Goal: Task Accomplishment & Management: Use online tool/utility

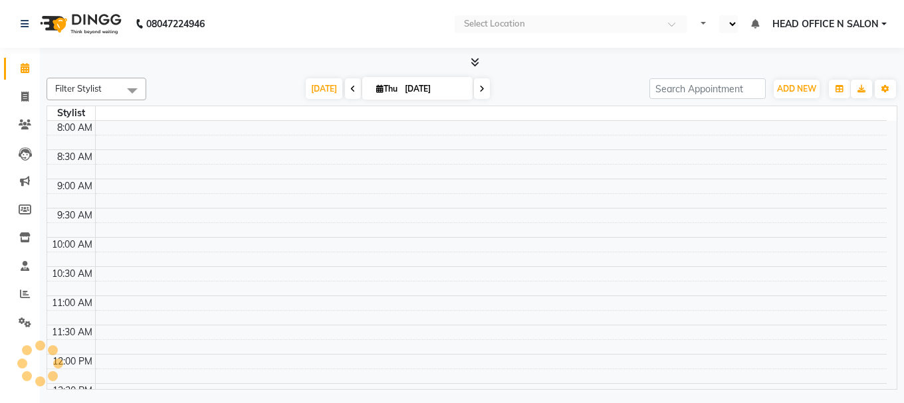
click at [865, 21] on span "HEAD OFFICE N SALON" at bounding box center [825, 24] width 106 height 14
select select "en"
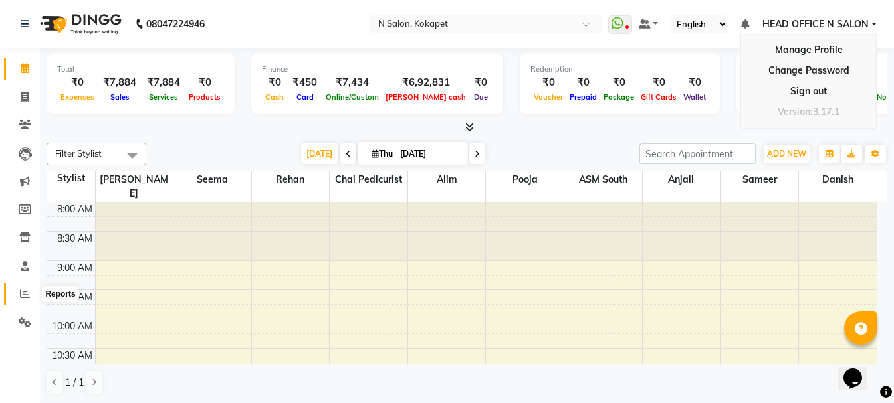
click at [25, 291] on icon at bounding box center [25, 294] width 10 height 10
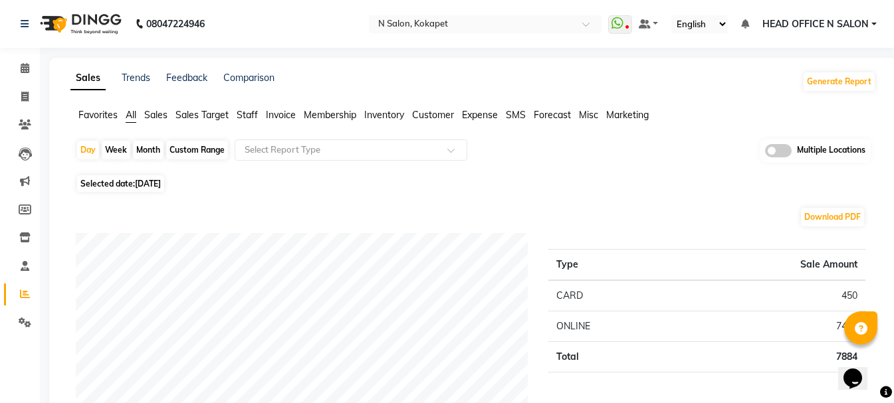
click at [198, 147] on div "Custom Range" at bounding box center [197, 150] width 62 height 19
select select "9"
select select "2025"
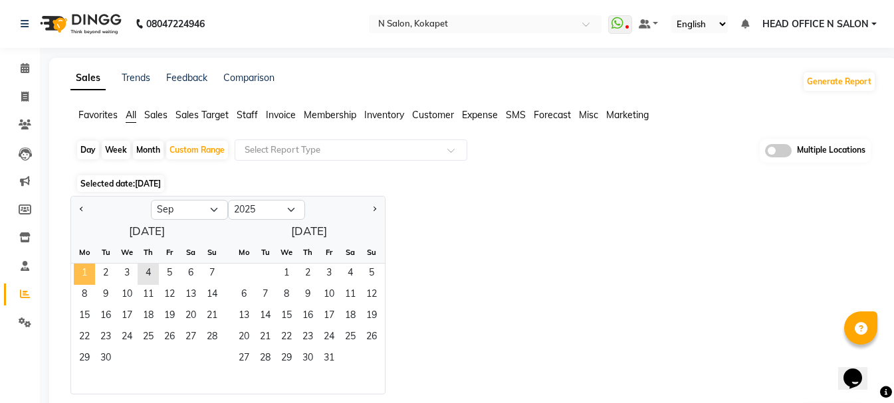
click at [83, 271] on span "1" at bounding box center [84, 274] width 21 height 21
click at [124, 273] on span "3" at bounding box center [126, 274] width 21 height 21
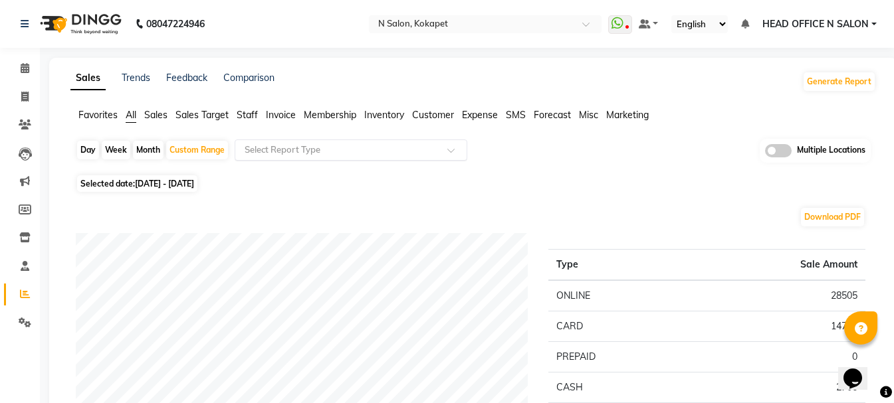
click at [346, 158] on div "Select Report Type" at bounding box center [351, 150] width 233 height 21
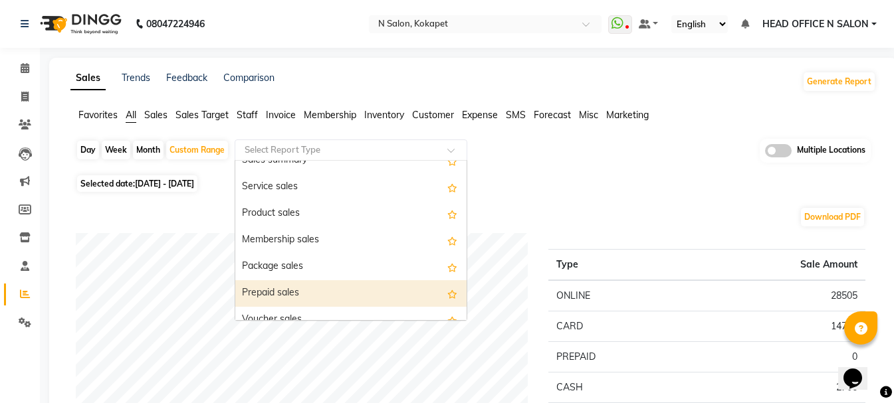
scroll to position [133, 0]
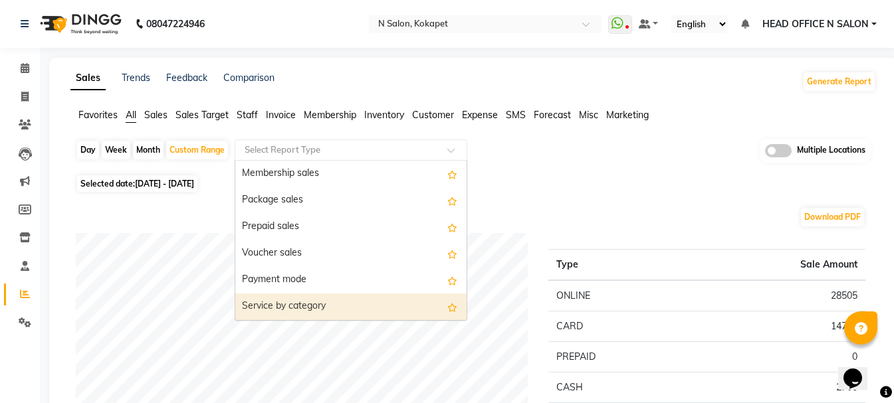
click at [340, 300] on div "Service by category" at bounding box center [350, 307] width 231 height 27
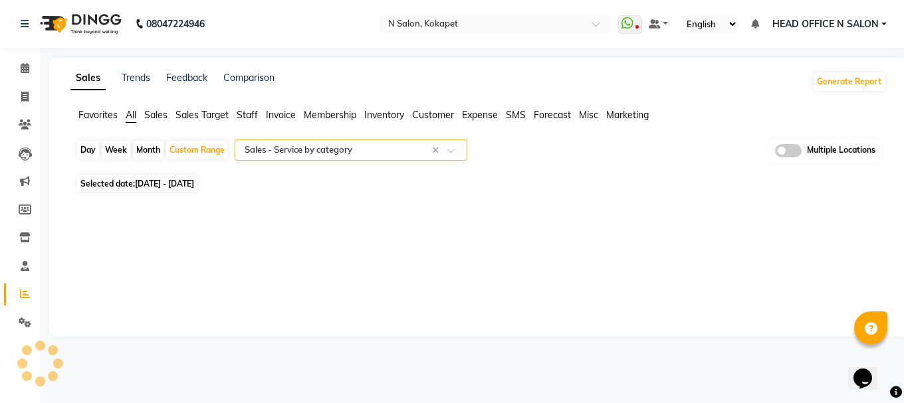
select select "full_report"
select select "csv"
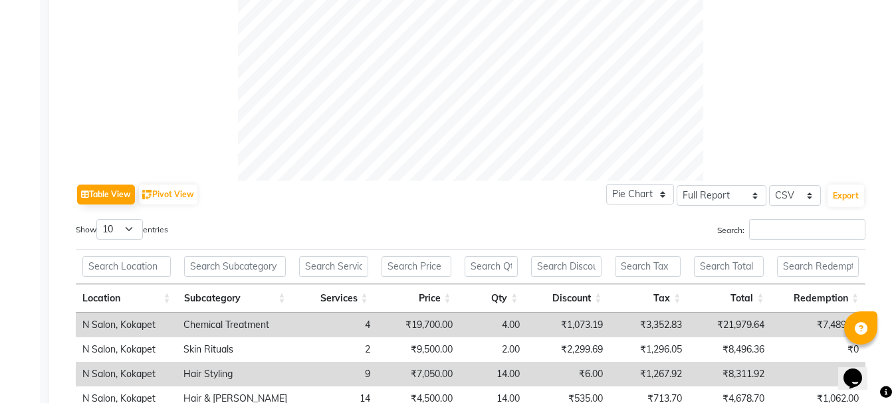
scroll to position [531, 0]
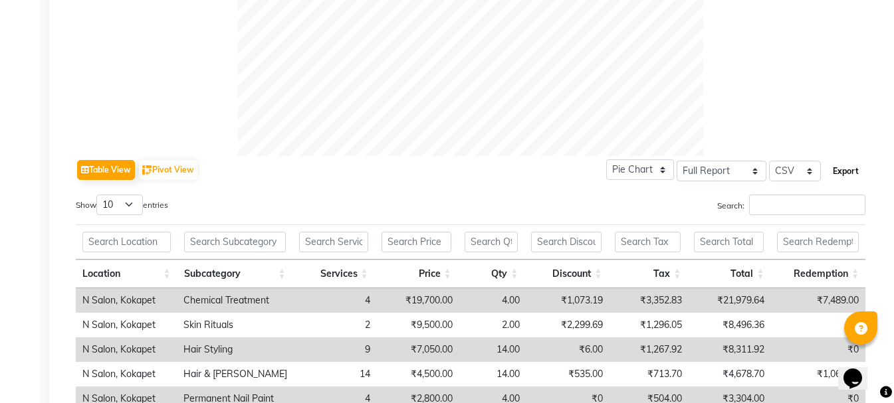
click at [845, 169] on button "Export" at bounding box center [845, 171] width 37 height 23
